Goal: Task Accomplishment & Management: Manage account settings

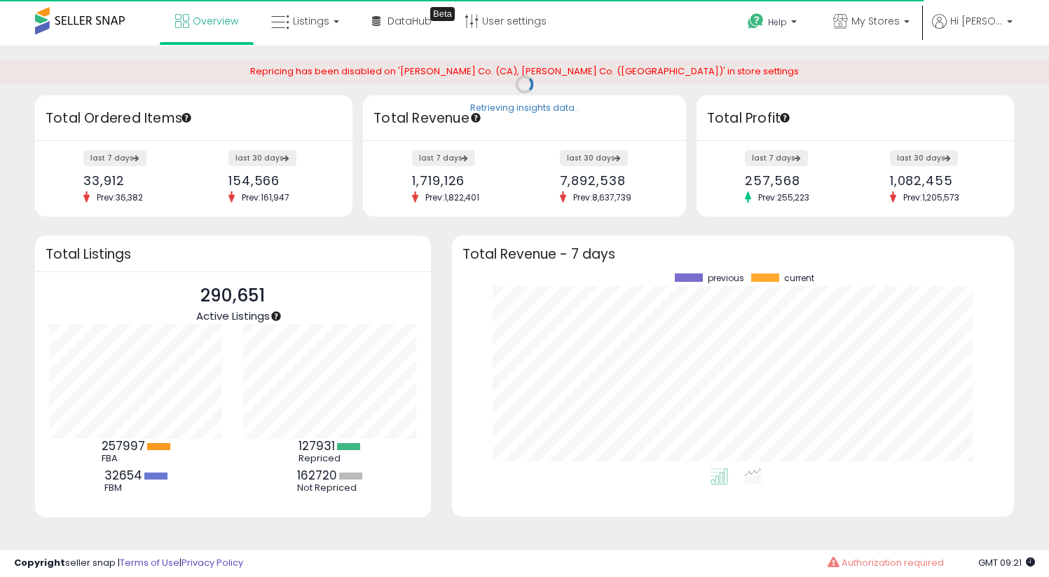
scroll to position [195, 534]
click at [875, 29] on p "My Stores" at bounding box center [871, 23] width 76 height 18
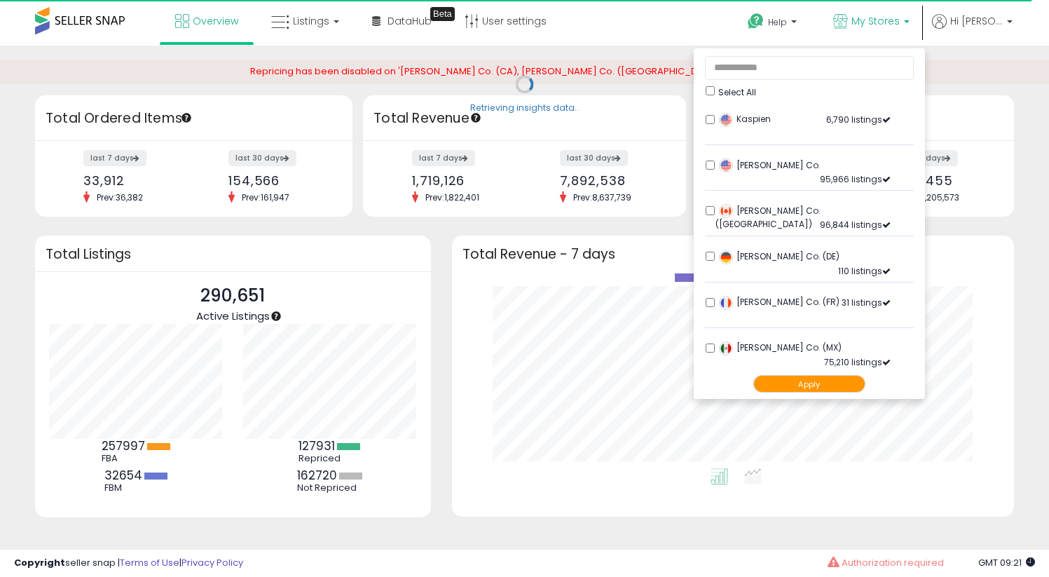
click at [811, 383] on button "Apply" at bounding box center [809, 384] width 112 height 18
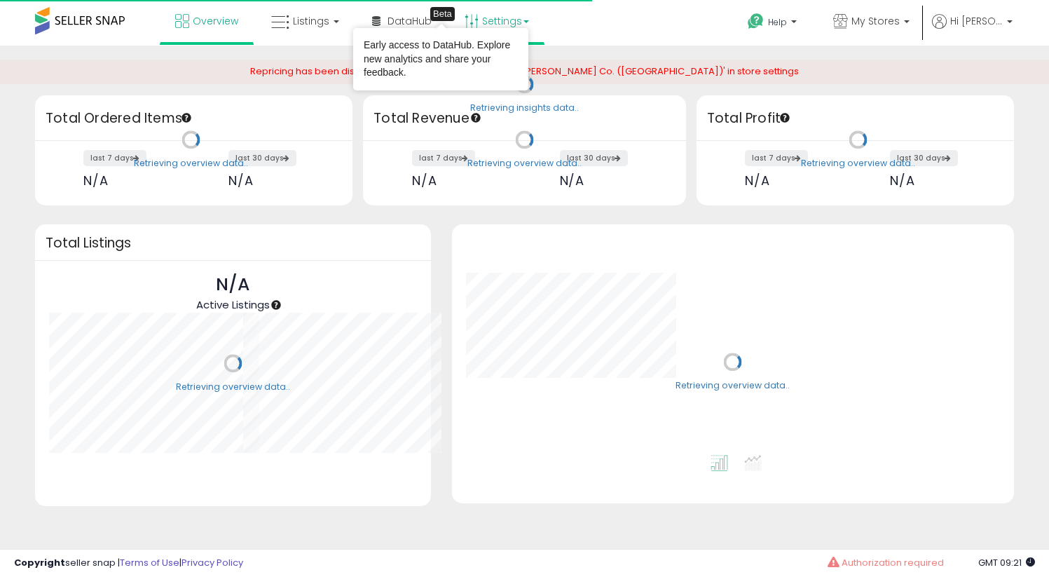
click at [511, 26] on link "Settings" at bounding box center [496, 21] width 85 height 42
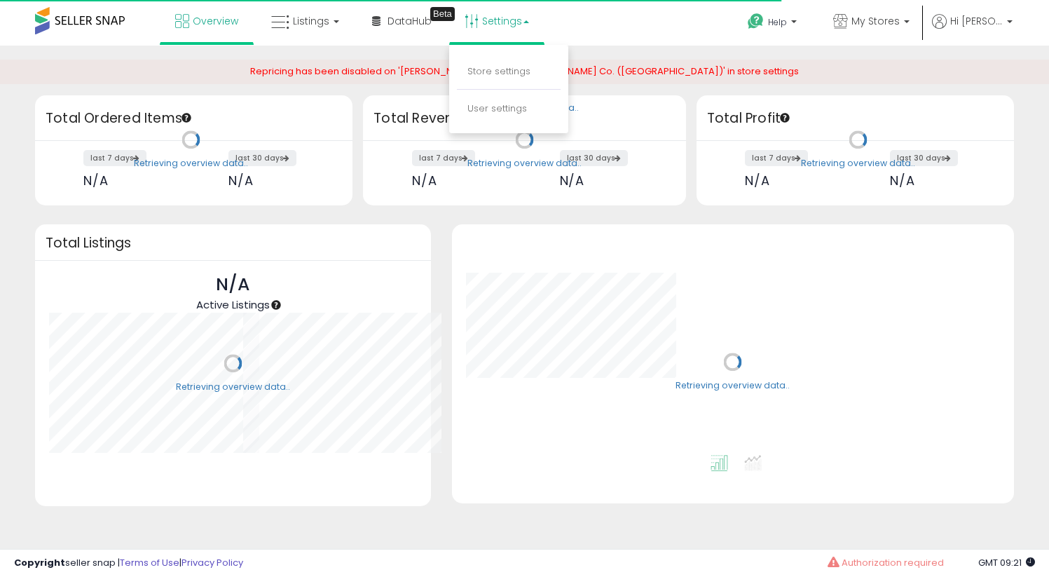
click at [491, 80] on li "Store settings" at bounding box center [509, 72] width 104 height 35
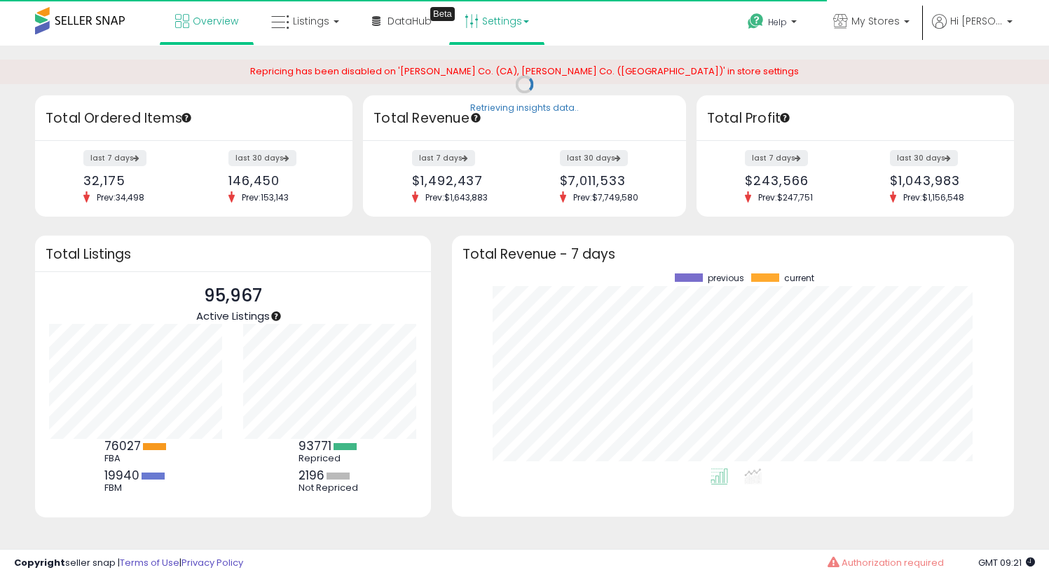
scroll to position [195, 534]
click at [509, 39] on link "Settings" at bounding box center [496, 21] width 85 height 42
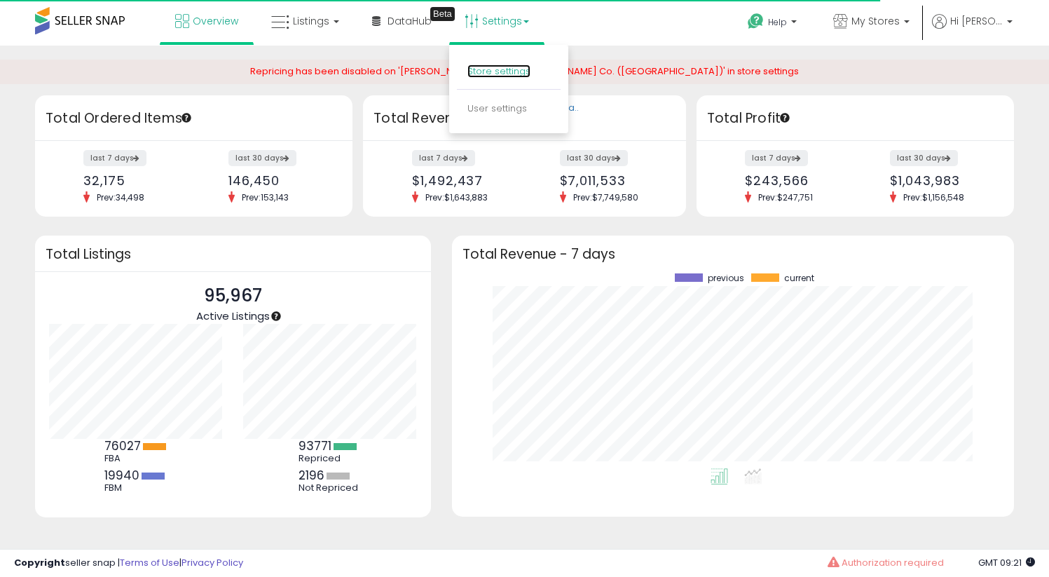
click at [502, 71] on link "Store settings" at bounding box center [498, 70] width 63 height 13
